Goal: Task Accomplishment & Management: Manage account settings

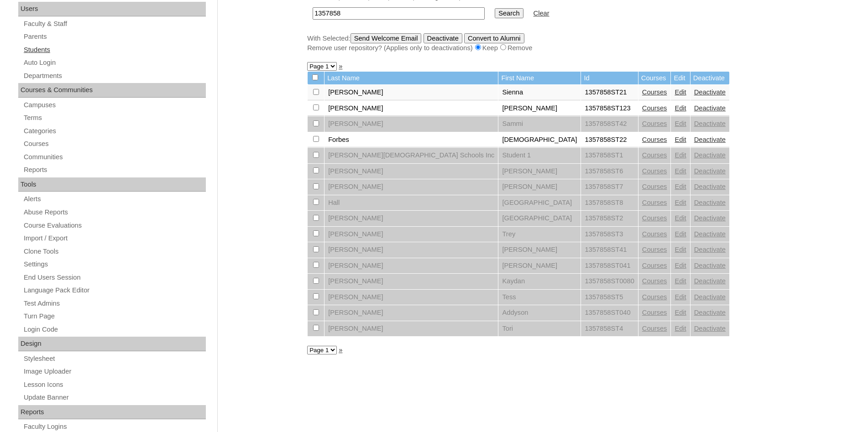
scroll to position [140, 0]
click at [40, 50] on link "Students" at bounding box center [114, 49] width 183 height 11
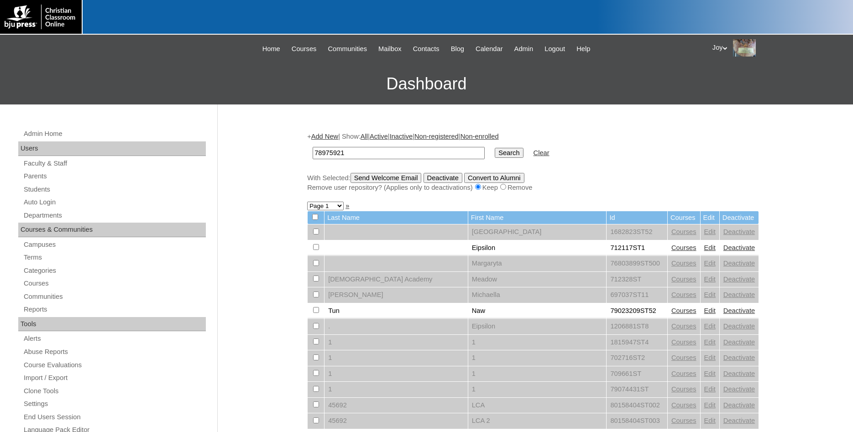
type input "78975921"
click at [496, 154] on input "Search" at bounding box center [509, 153] width 28 height 10
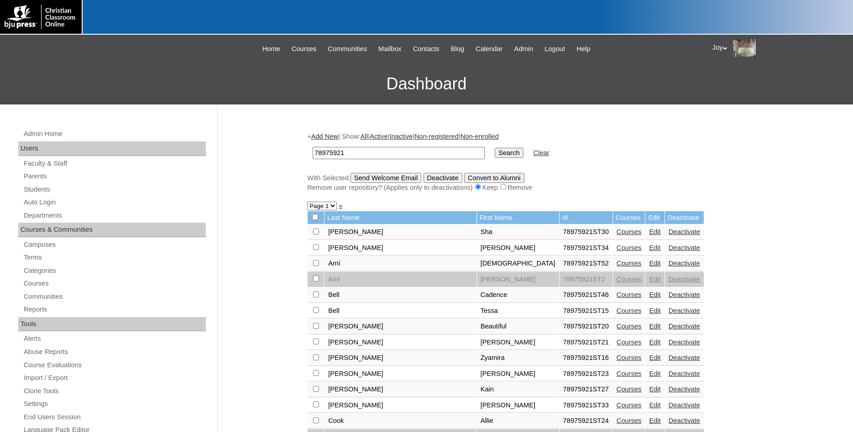
click at [366, 156] on input "78975921" at bounding box center [399, 153] width 172 height 12
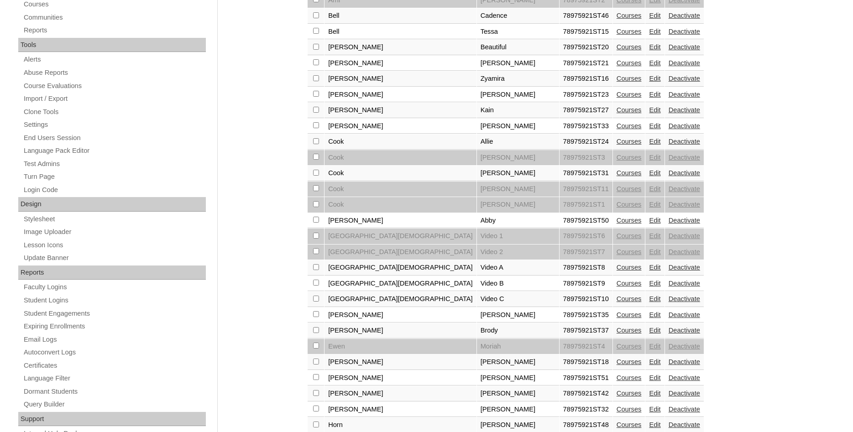
click at [616, 334] on link "Courses" at bounding box center [628, 330] width 25 height 7
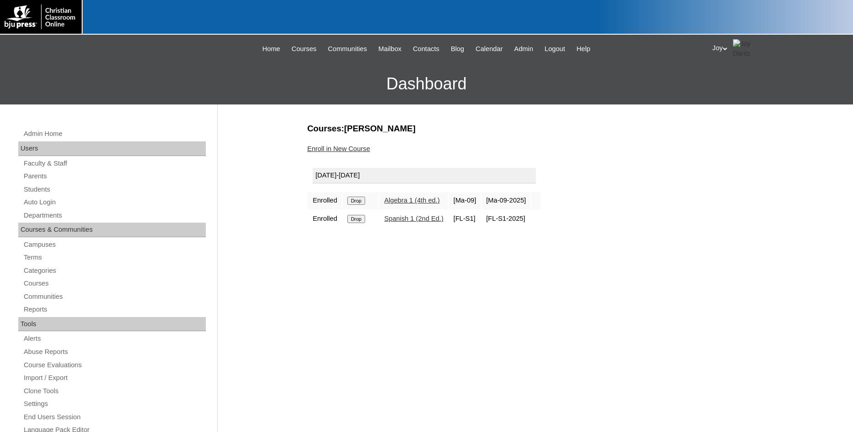
click at [361, 205] on input "Drop" at bounding box center [356, 201] width 18 height 8
click at [355, 202] on input "Drop" at bounding box center [356, 201] width 18 height 8
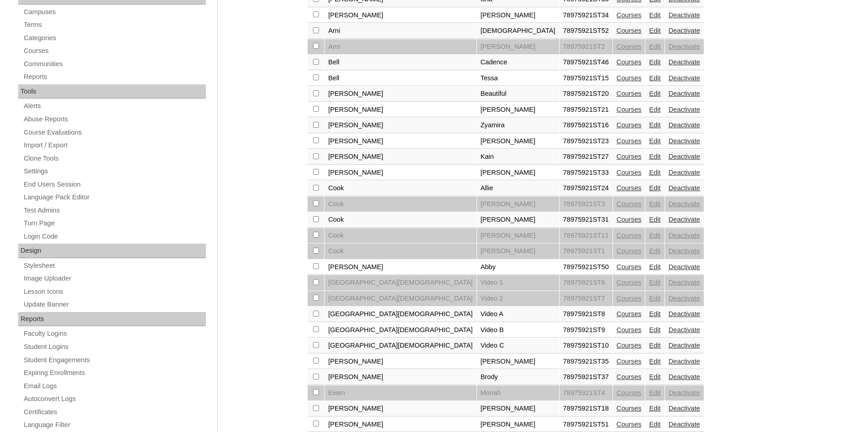
scroll to position [279, 0]
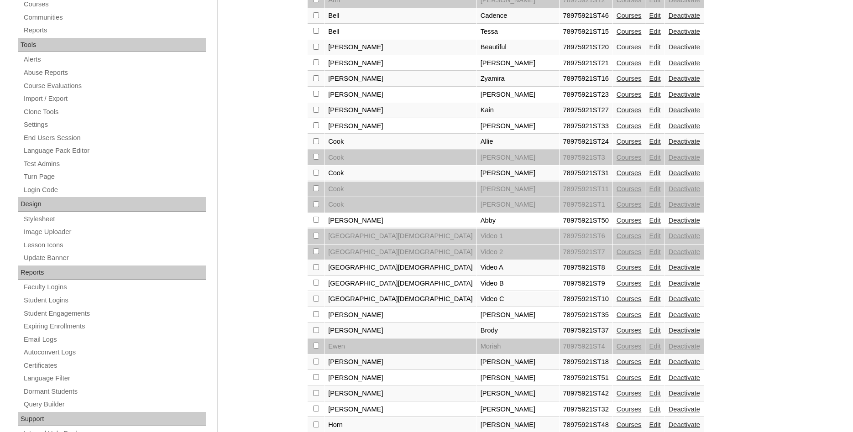
click at [669, 334] on link "Deactivate" at bounding box center [684, 330] width 31 height 7
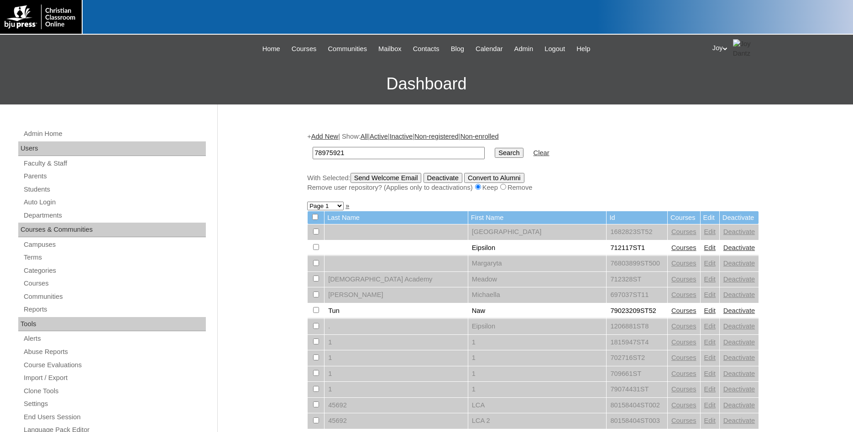
type input "78975921"
click at [497, 151] on input "Search" at bounding box center [509, 153] width 28 height 10
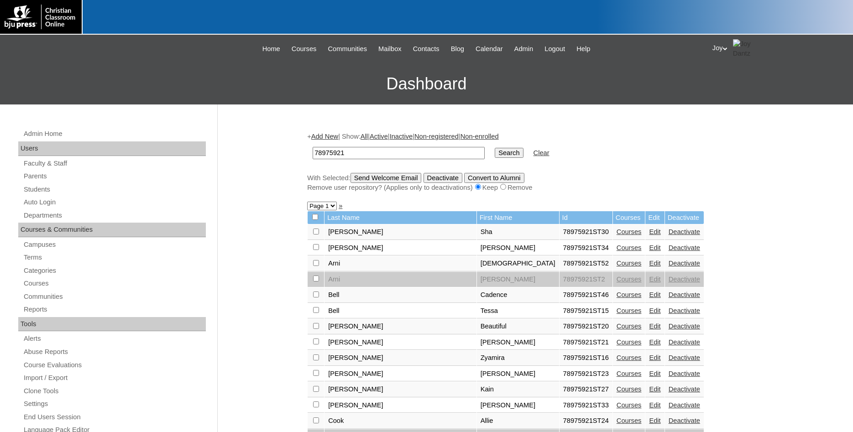
scroll to position [622, 0]
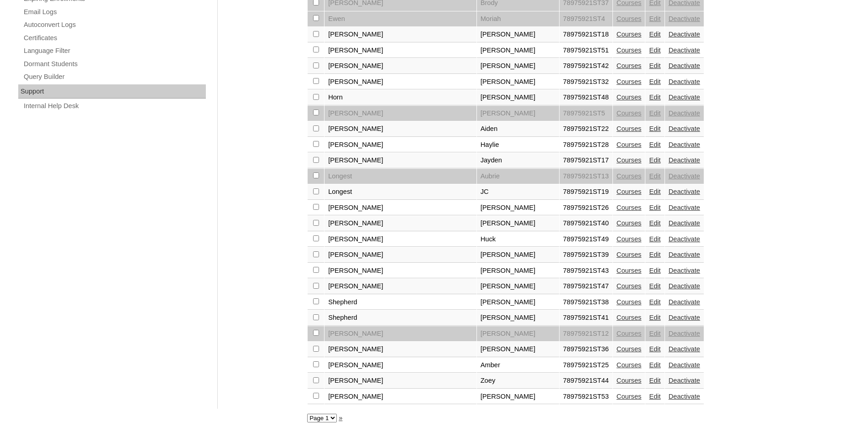
click at [649, 219] on link "Edit" at bounding box center [654, 222] width 11 height 7
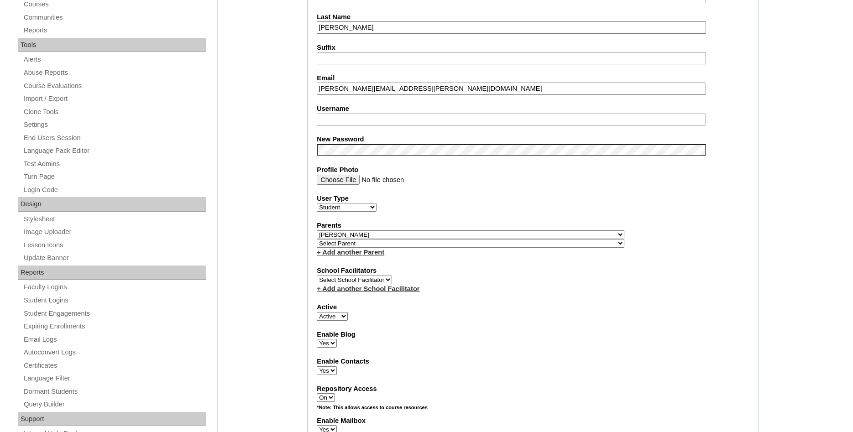
select select
click option "Select Parent" at bounding box center [0, 0] width 0 height 0
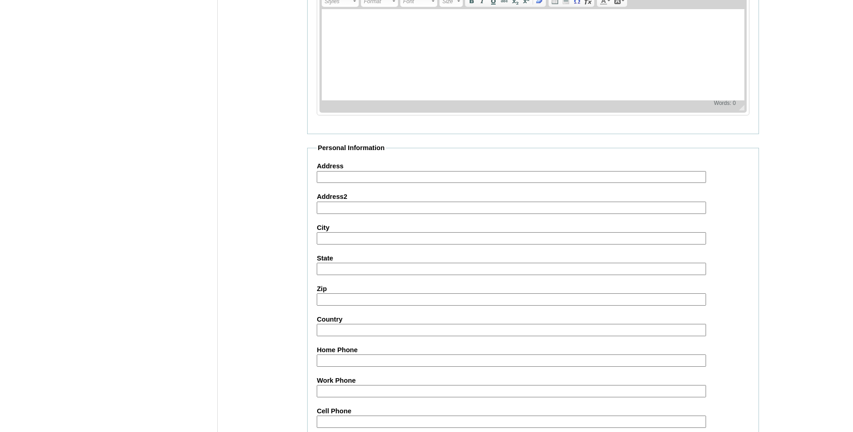
scroll to position [462, 0]
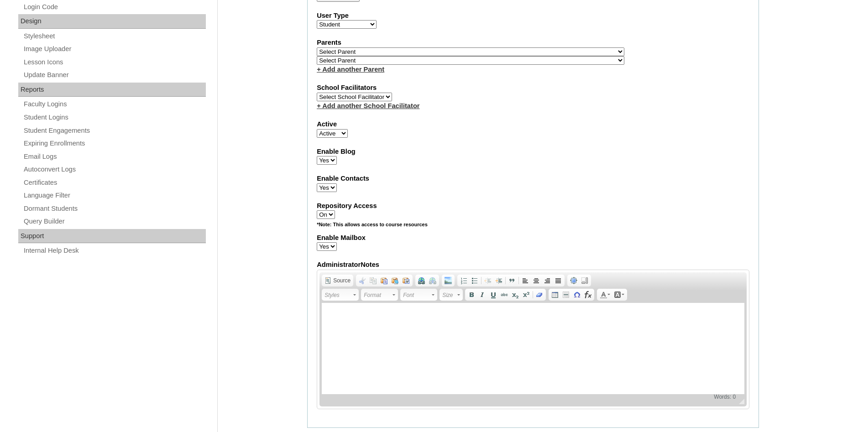
drag, startPoint x: 334, startPoint y: 141, endPoint x: 21, endPoint y: 60, distance: 324.4
click at [317, 129] on select "Active Inactive" at bounding box center [332, 133] width 31 height 9
select select "0"
click option "Inactive" at bounding box center [0, 0] width 0 height 0
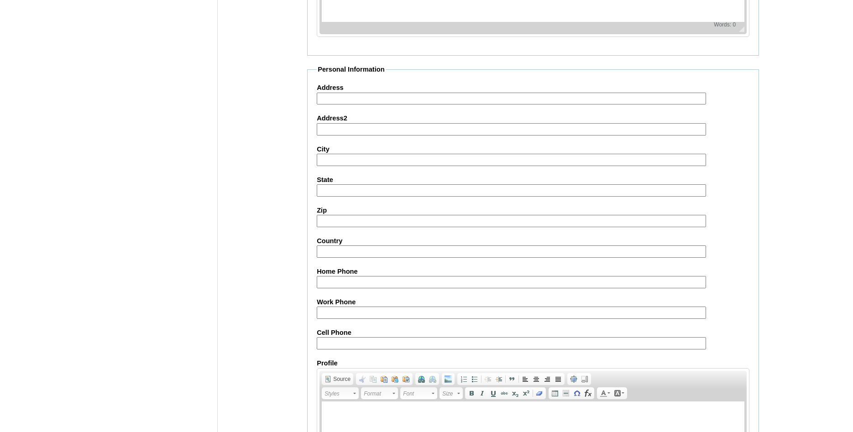
scroll to position [974, 0]
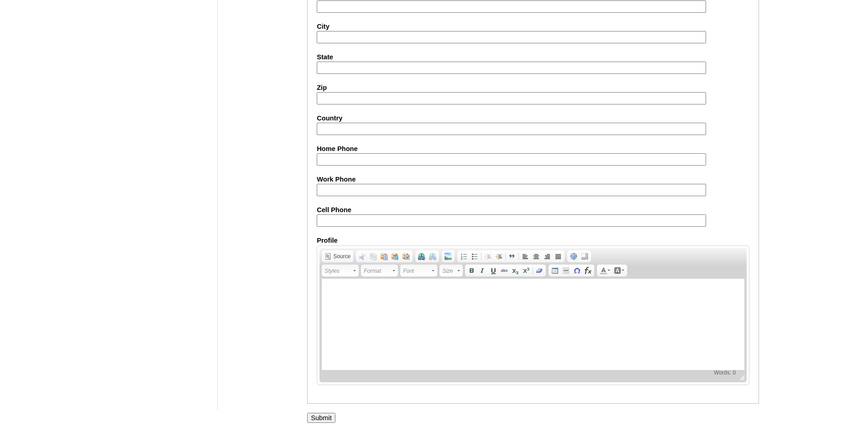
click at [319, 417] on input "Submit" at bounding box center [321, 418] width 28 height 10
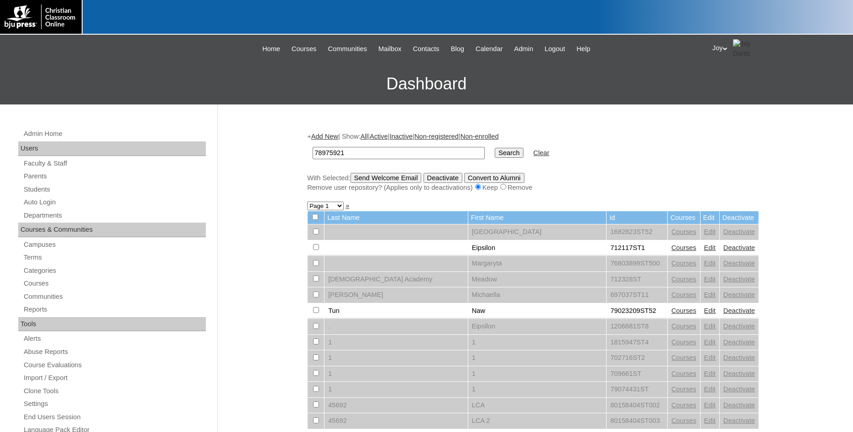
type input "78975921"
click at [495, 154] on input "Search" at bounding box center [509, 153] width 28 height 10
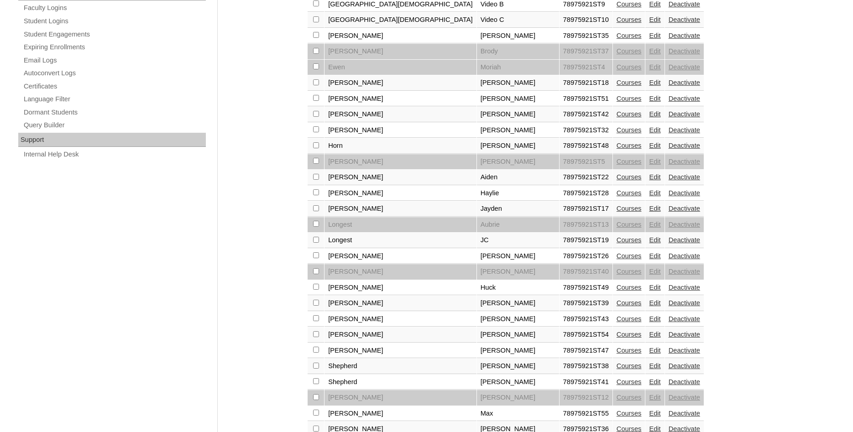
scroll to position [622, 0]
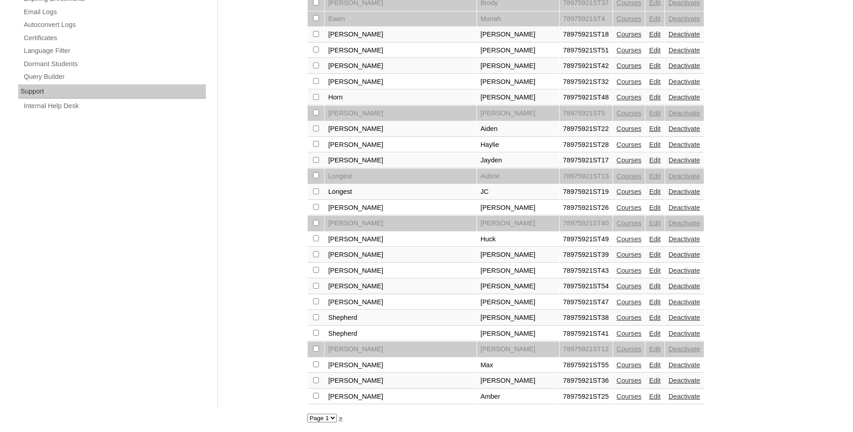
click at [616, 220] on link "Courses" at bounding box center [628, 222] width 25 height 7
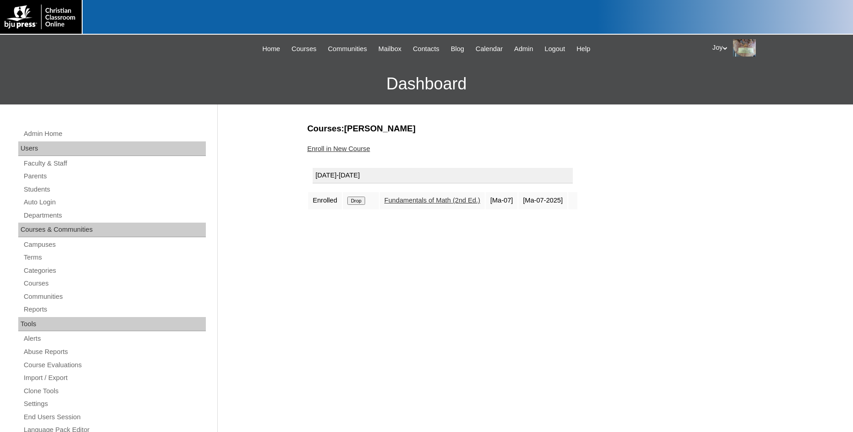
click at [361, 201] on input "Drop" at bounding box center [356, 201] width 18 height 8
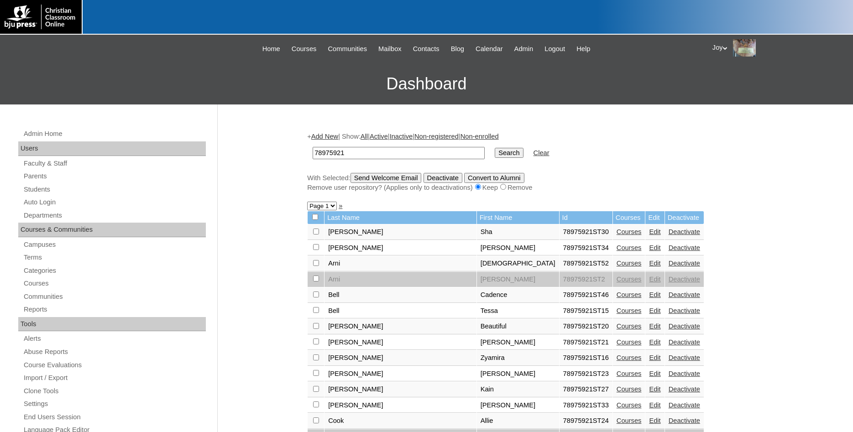
scroll to position [622, 0]
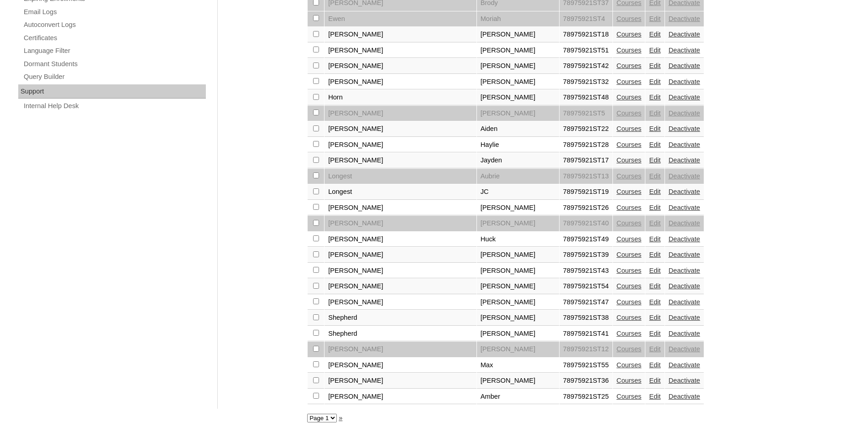
click at [307, 414] on select "Page 1 Page 2" at bounding box center [322, 418] width 30 height 9
select select "admin_students.php?q=78975921&submit=Search&page=2"
click option "Page 2" at bounding box center [0, 0] width 0 height 0
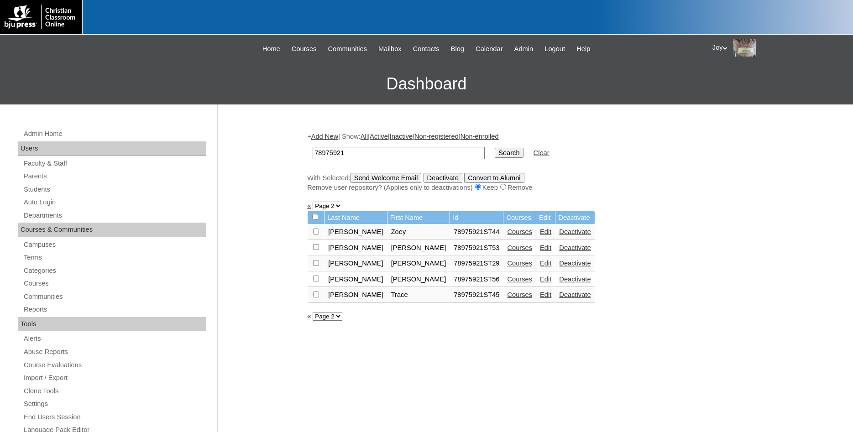
click at [507, 267] on link "Courses" at bounding box center [519, 263] width 25 height 7
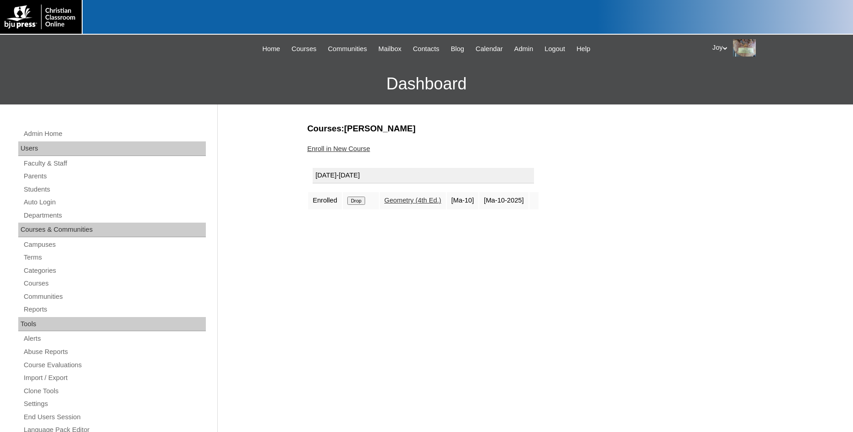
click at [736, 190] on div "Courses:[PERSON_NAME] Enroll in New Course [DATE]-[DATE] Enrolled Drop Geometry…" at bounding box center [531, 428] width 456 height 611
click at [360, 201] on input "Drop" at bounding box center [356, 201] width 18 height 8
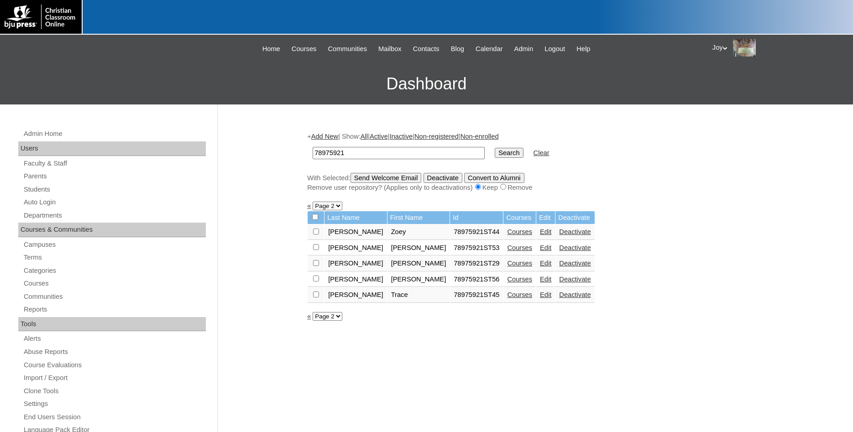
click at [316, 235] on input "checkbox" at bounding box center [316, 232] width 6 height 6
checkbox input "true"
click at [559, 267] on link "Deactivate" at bounding box center [574, 263] width 31 height 7
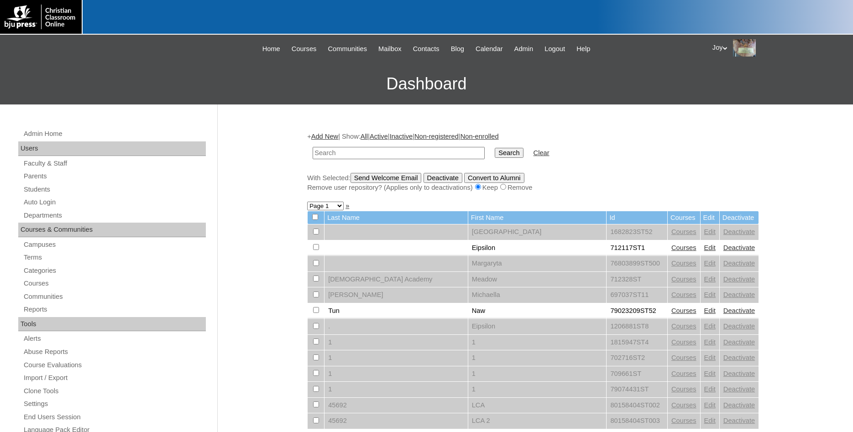
click at [426, 153] on input "text" at bounding box center [399, 153] width 172 height 12
type input "78975921"
click at [496, 156] on input "Search" at bounding box center [509, 153] width 28 height 10
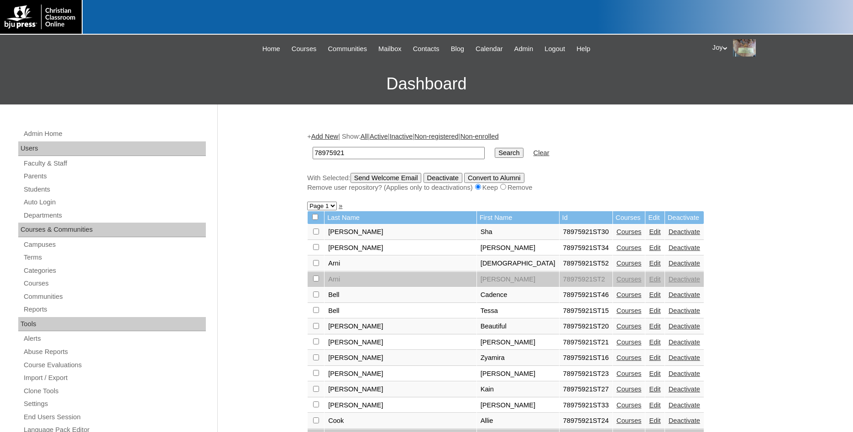
scroll to position [326, 0]
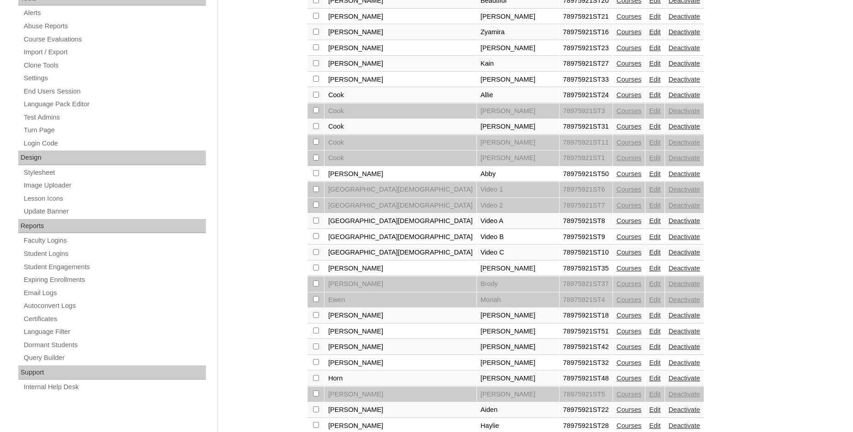
click at [649, 287] on link "Edit" at bounding box center [654, 283] width 11 height 7
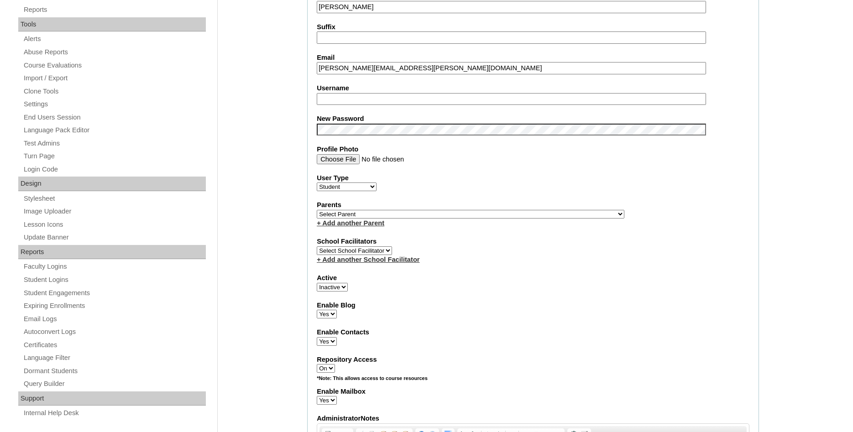
scroll to position [326, 0]
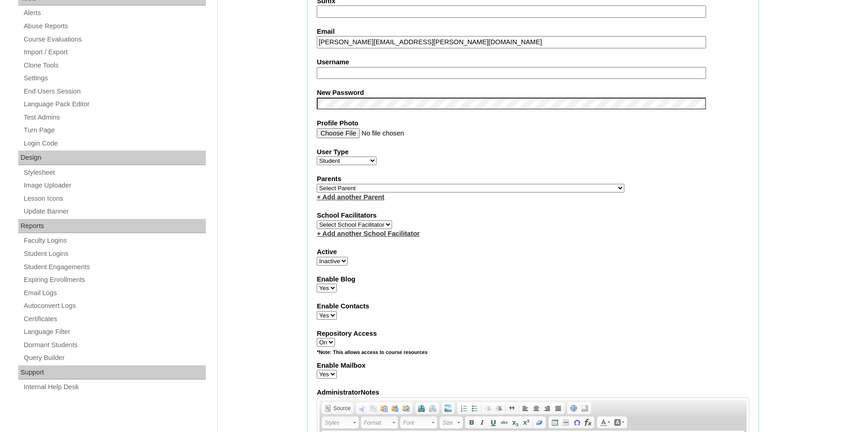
click at [323, 6] on label "Suffix" at bounding box center [533, 1] width 433 height 10
click at [323, 18] on input "Suffix" at bounding box center [511, 11] width 389 height 12
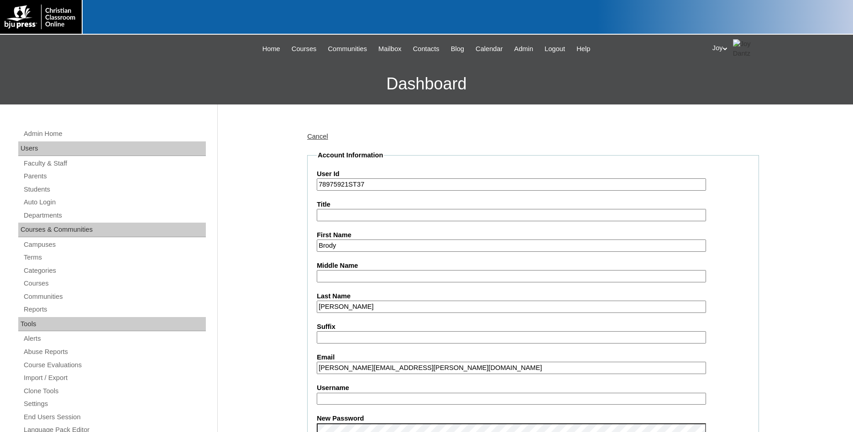
click at [310, 89] on h3 "Dashboard" at bounding box center [427, 83] width 844 height 41
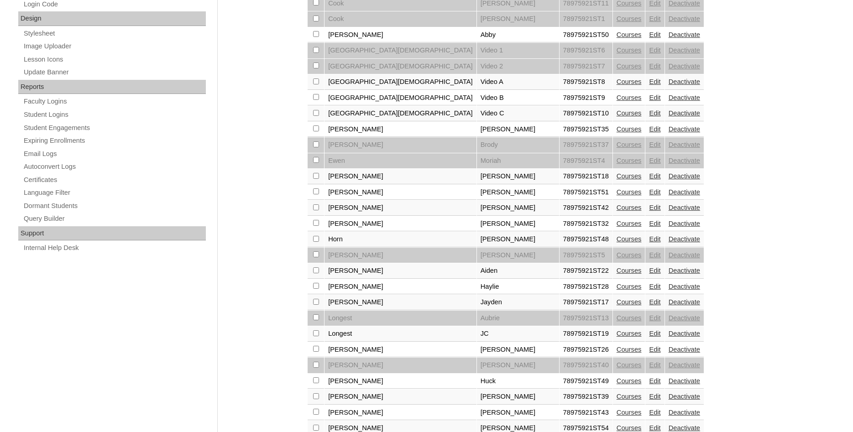
scroll to position [465, 0]
click at [649, 368] on link "Edit" at bounding box center [654, 364] width 11 height 7
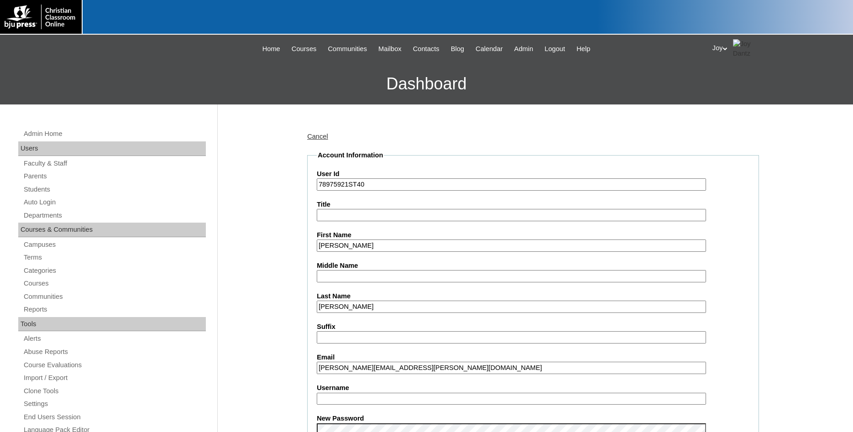
click at [314, 136] on link "Cancel" at bounding box center [317, 136] width 21 height 7
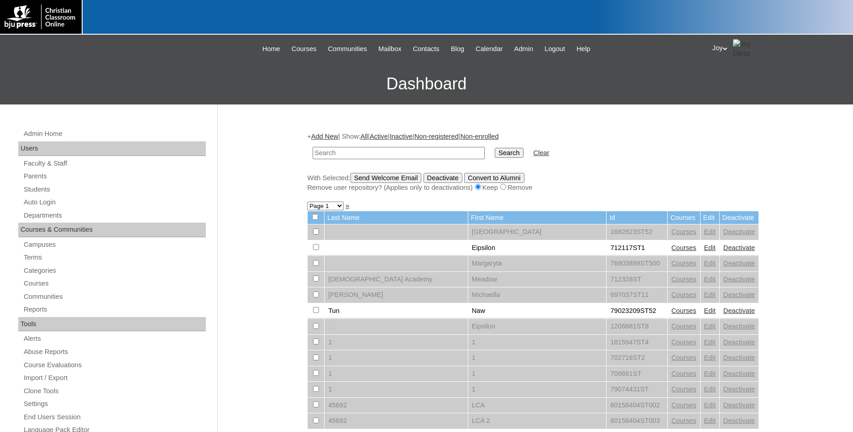
click at [386, 154] on input "text" at bounding box center [399, 153] width 172 height 12
paste input "78975921"
type input "78975921"
click at [498, 154] on input "Search" at bounding box center [509, 153] width 28 height 10
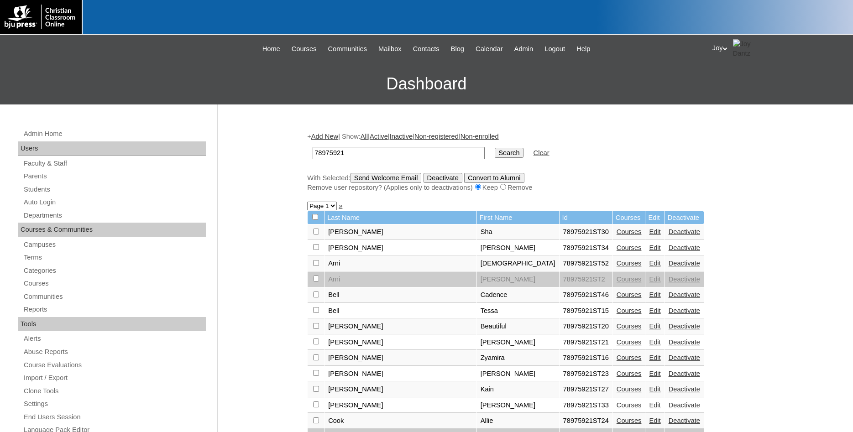
click at [307, 202] on select "Page 1 Page 2" at bounding box center [322, 206] width 30 height 9
select select "admin_students.php?q=78975921&submit=Search&page=2"
click option "Page 2" at bounding box center [0, 0] width 0 height 0
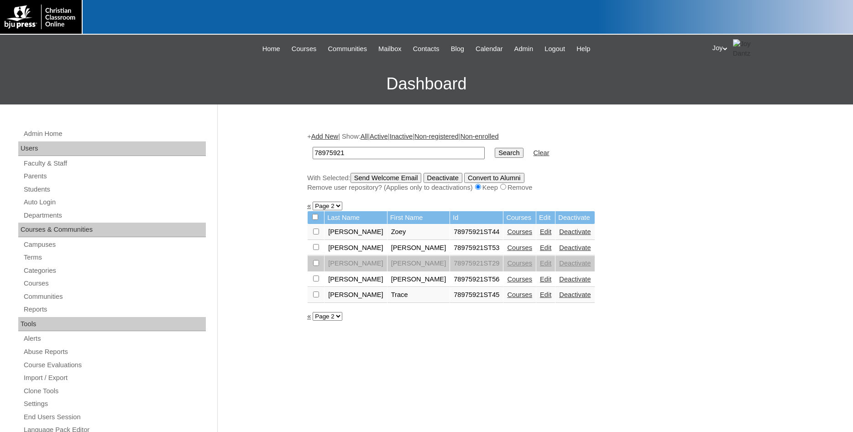
click at [540, 267] on link "Edit" at bounding box center [545, 263] width 11 height 7
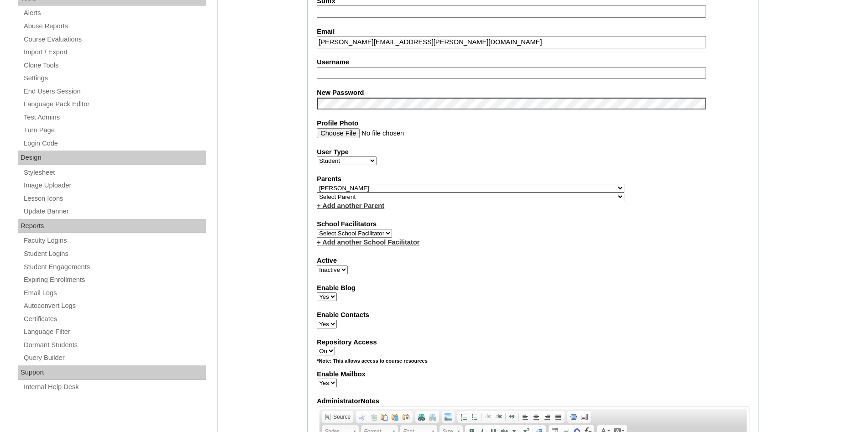
click at [408, 187] on div "Parents Select Parent , [GEOGRAPHIC_DATA], Ma 1, 1 23-24 accountMorgan, [PERSON…" at bounding box center [533, 192] width 433 height 36
select select
